Goal: Information Seeking & Learning: Learn about a topic

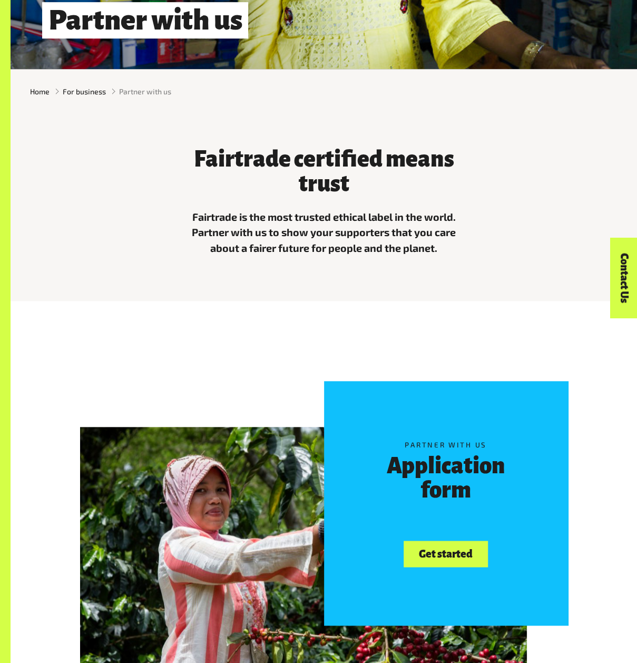
scroll to position [263, 0]
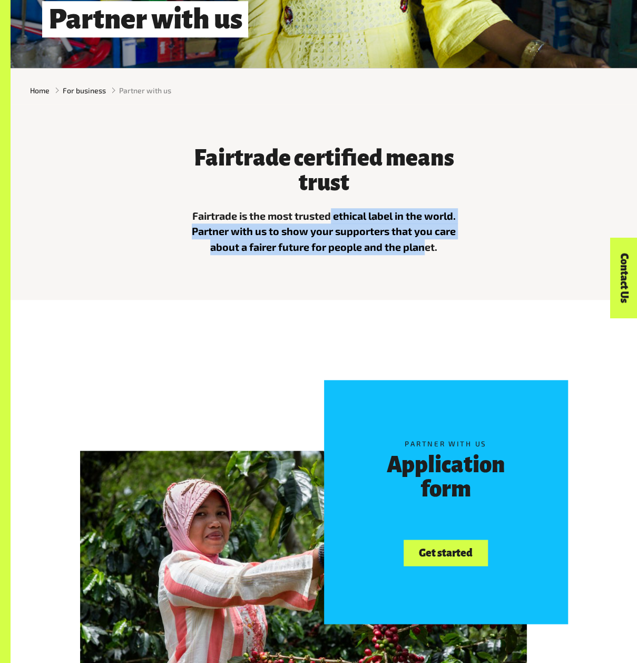
drag, startPoint x: 331, startPoint y: 218, endPoint x: 423, endPoint y: 247, distance: 96.6
click at [423, 247] on p "Fairtrade is the most trusted ethical label in the world. Partner with us to sh…" at bounding box center [324, 231] width 288 height 47
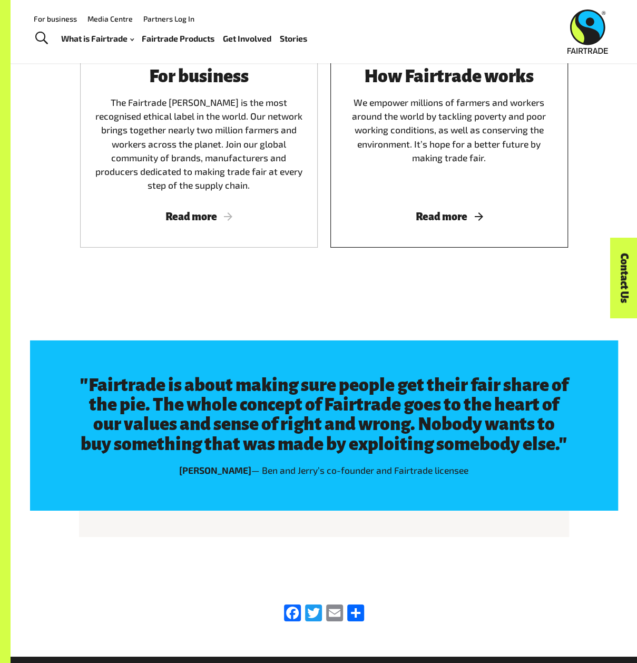
scroll to position [1155, 0]
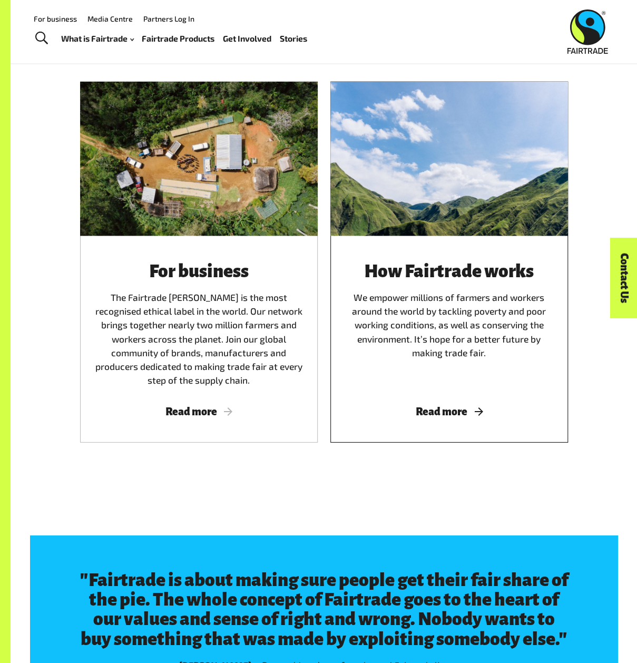
click at [439, 409] on span "Read more" at bounding box center [449, 412] width 212 height 12
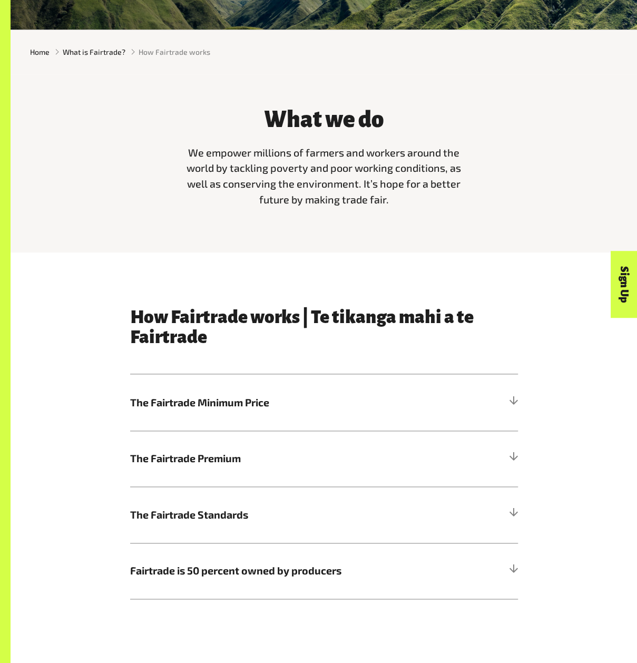
scroll to position [369, 0]
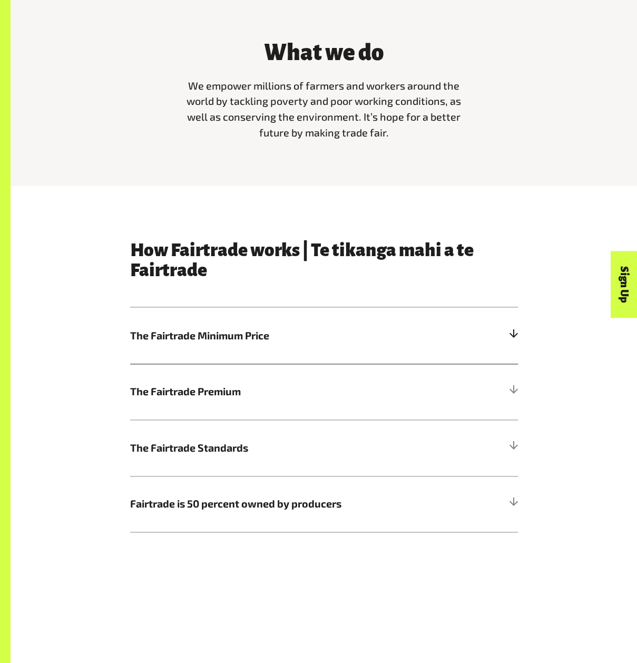
click at [249, 354] on h5 "The Fairtrade Minimum Price" at bounding box center [324, 335] width 388 height 56
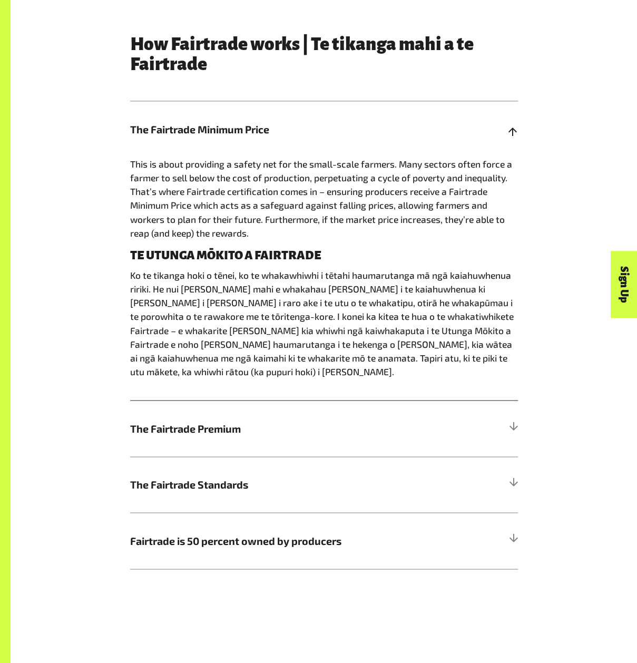
scroll to position [579, 0]
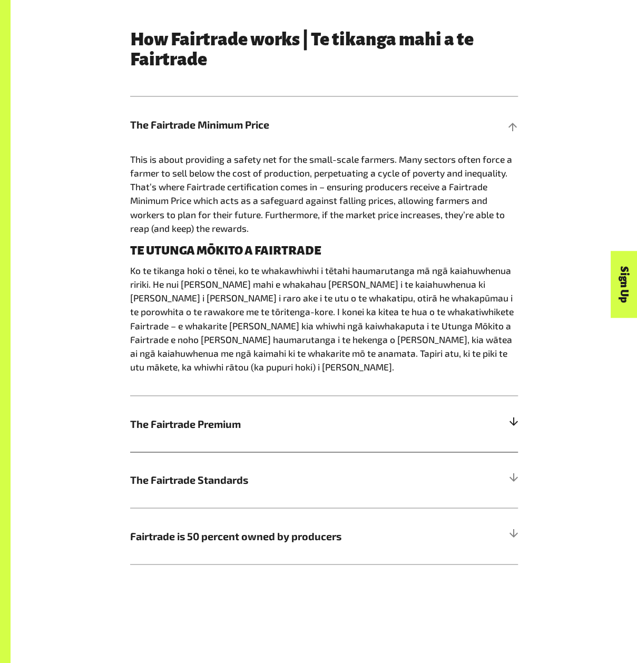
click at [231, 416] on span "The Fairtrade Premium" at bounding box center [275, 424] width 291 height 16
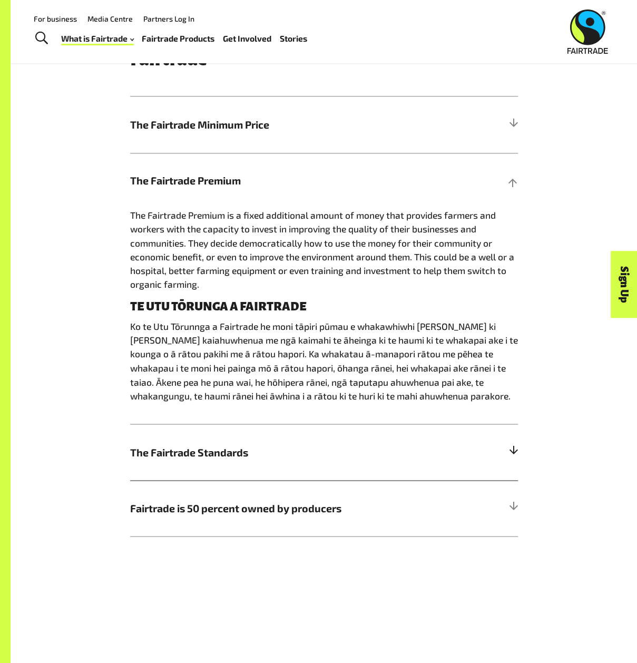
click at [234, 469] on h5 "The Fairtrade Standards" at bounding box center [324, 451] width 388 height 56
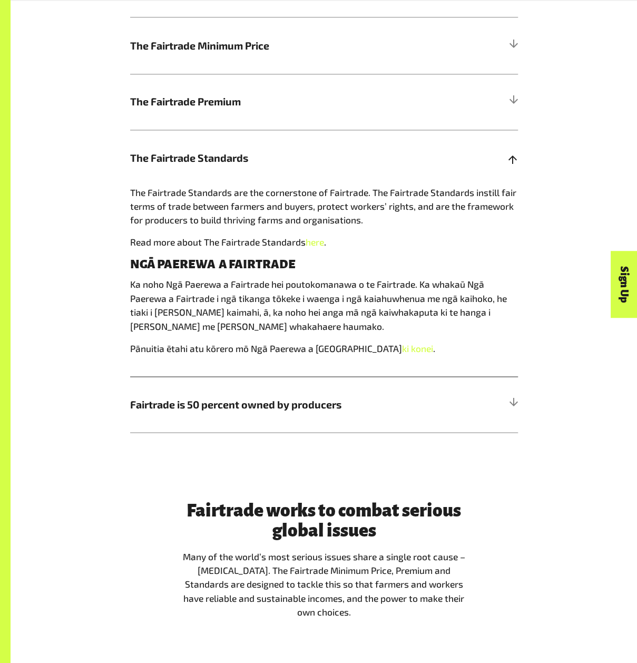
scroll to position [685, 0]
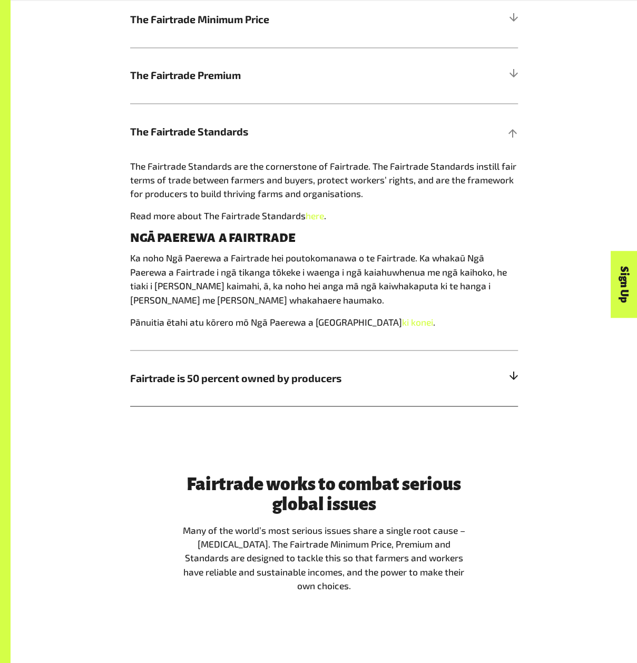
click at [239, 372] on span "Fairtrade is 50 percent owned by producers" at bounding box center [275, 378] width 291 height 16
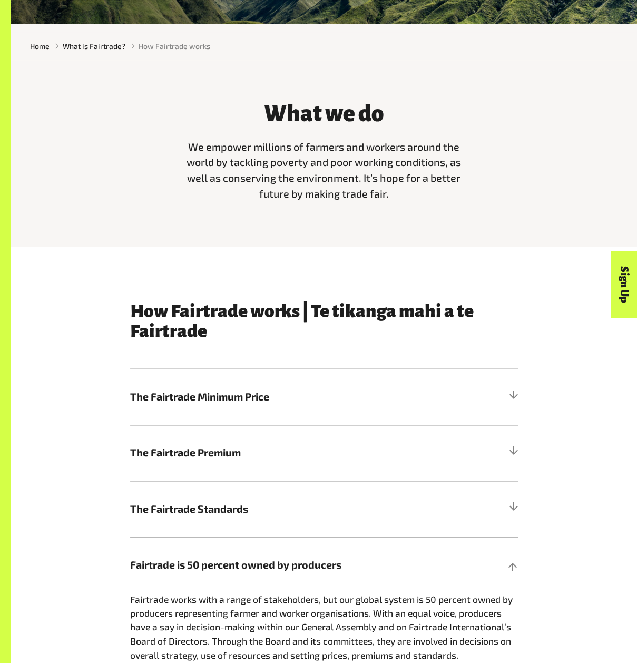
scroll to position [0, 0]
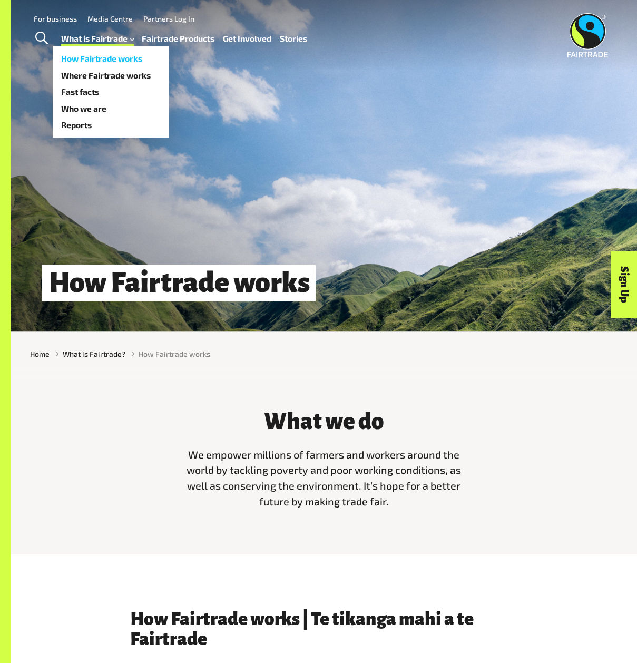
click at [111, 60] on link "How Fairtrade works" at bounding box center [111, 58] width 116 height 16
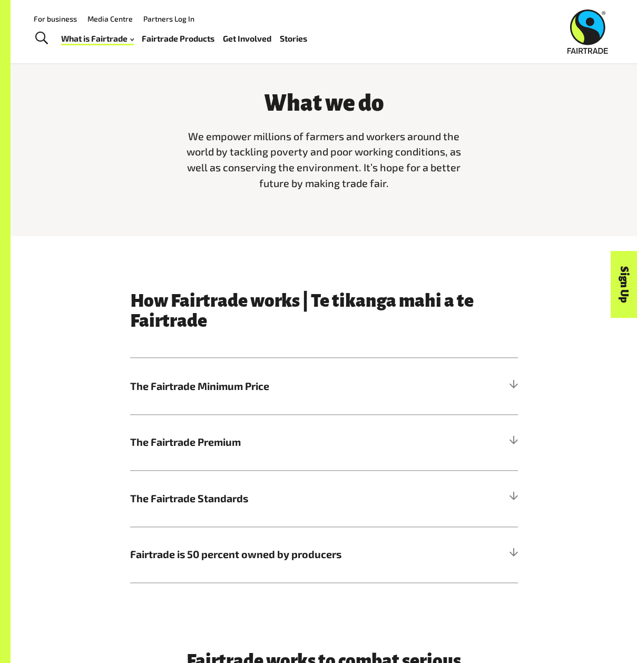
scroll to position [317, 0]
